Goal: Task Accomplishment & Management: Manage account settings

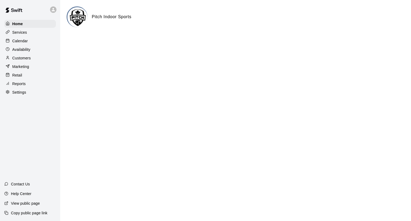
click at [21, 58] on p "Customers" at bounding box center [21, 57] width 18 height 5
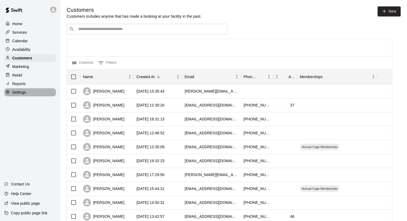
click at [18, 95] on p "Settings" at bounding box center [19, 92] width 14 height 5
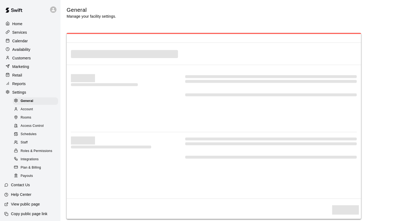
select select "**"
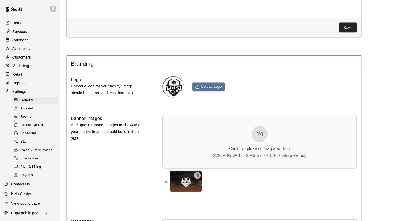
scroll to position [1110, 0]
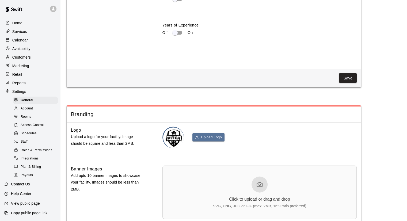
click at [16, 20] on p "Home" at bounding box center [17, 22] width 10 height 5
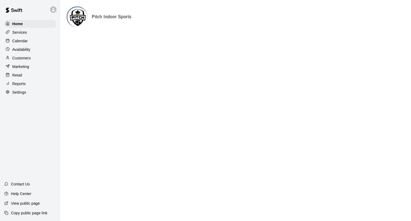
click at [26, 31] on p "Services" at bounding box center [19, 32] width 15 height 5
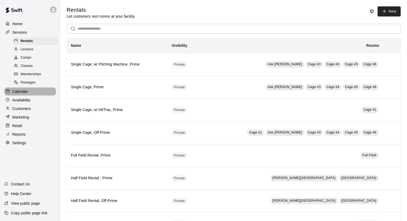
click at [32, 93] on div "Calendar" at bounding box center [30, 92] width 52 height 8
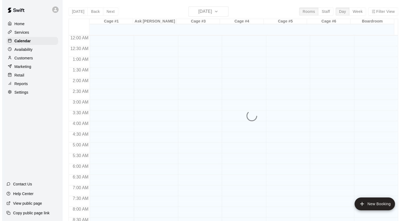
scroll to position [192, 0]
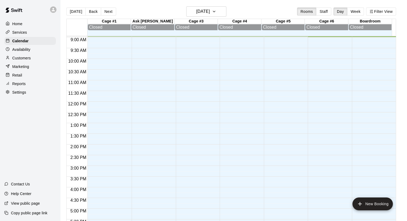
click at [16, 67] on p "Marketing" at bounding box center [20, 66] width 17 height 5
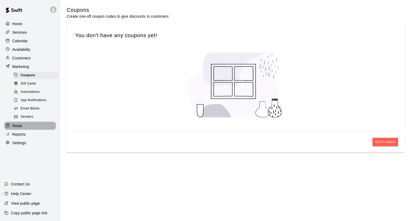
click at [20, 128] on p "Retail" at bounding box center [17, 125] width 10 height 5
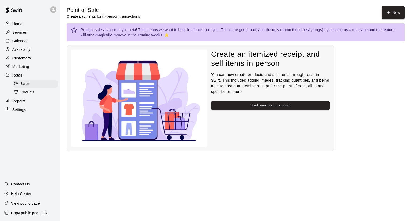
click at [27, 114] on div "Settings" at bounding box center [30, 110] width 52 height 8
select select "**"
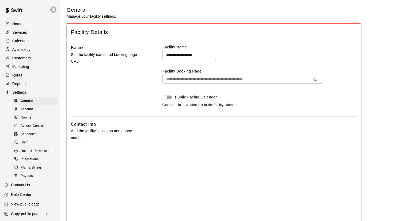
click at [27, 112] on span "Account" at bounding box center [27, 109] width 12 height 5
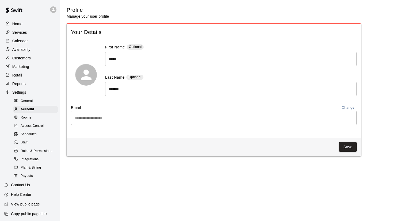
click at [30, 170] on span "Plan & Billing" at bounding box center [31, 167] width 20 height 5
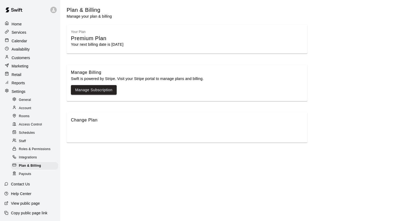
click at [92, 120] on div "Change Plan" at bounding box center [187, 120] width 232 height 7
click at [101, 128] on div "Change Plan" at bounding box center [187, 127] width 241 height 30
click at [215, 124] on div "Change Plan" at bounding box center [187, 127] width 241 height 30
click at [93, 90] on link "Manage Subscription" at bounding box center [93, 90] width 37 height 7
